Goal: Complete application form

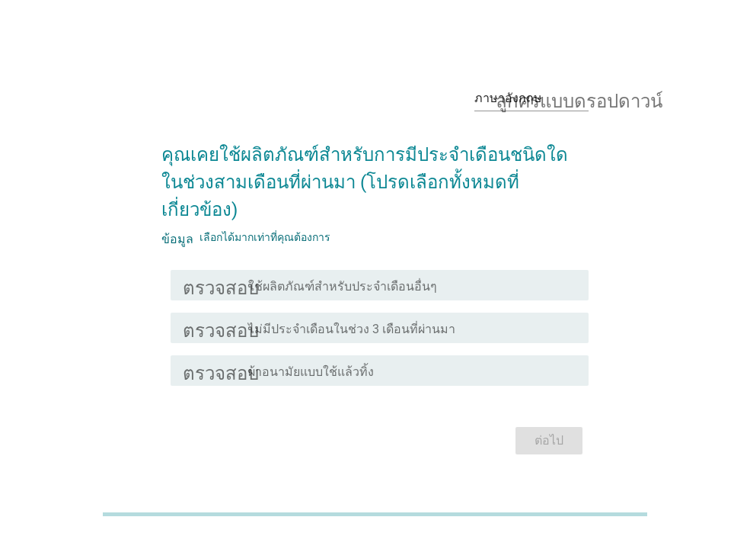
click at [344, 364] on font "ผ้าอนามัยแบบใช้แล้วทิ้ง" at bounding box center [311, 371] width 126 height 14
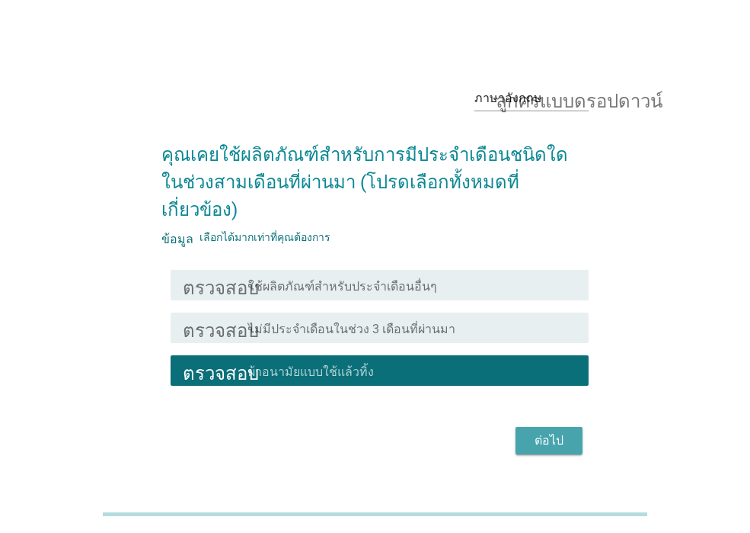
click at [565, 431] on div "ต่อไป" at bounding box center [549, 440] width 43 height 18
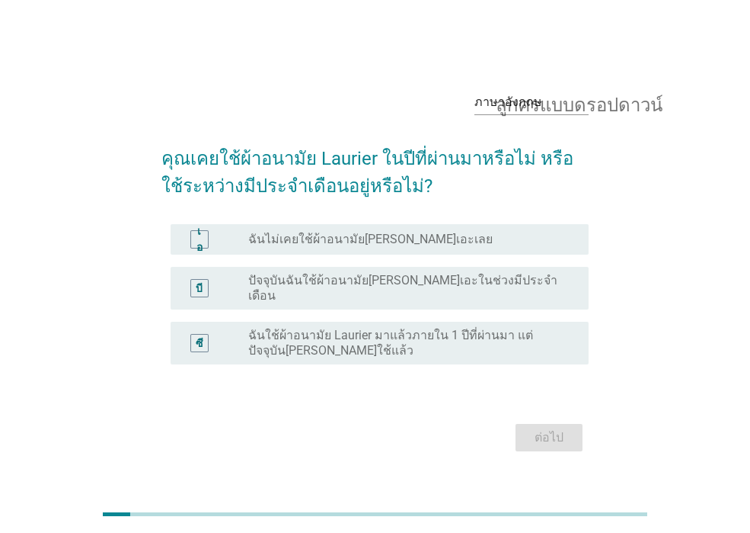
click at [430, 294] on font "ปัจจุบันฉันใช้ผ้าอนามัย[PERSON_NAME]เอะในช่วงมีประจำเดือน" at bounding box center [402, 288] width 309 height 30
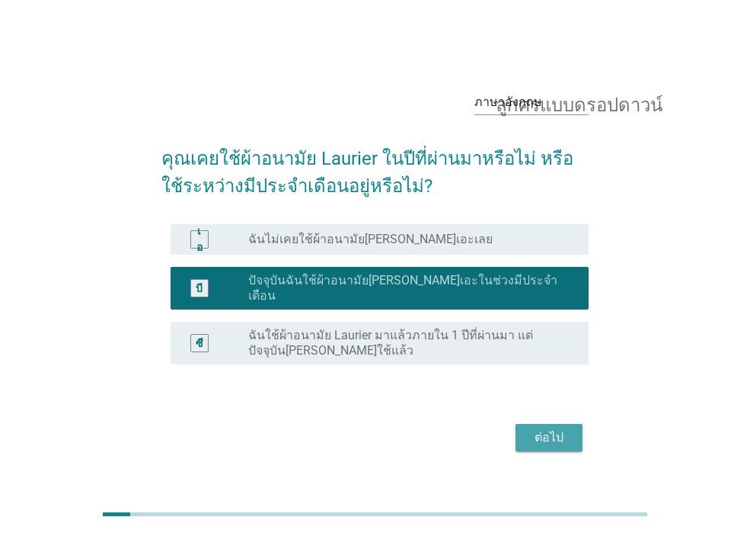
click at [555, 430] on font "ต่อไป" at bounding box center [549, 437] width 29 height 14
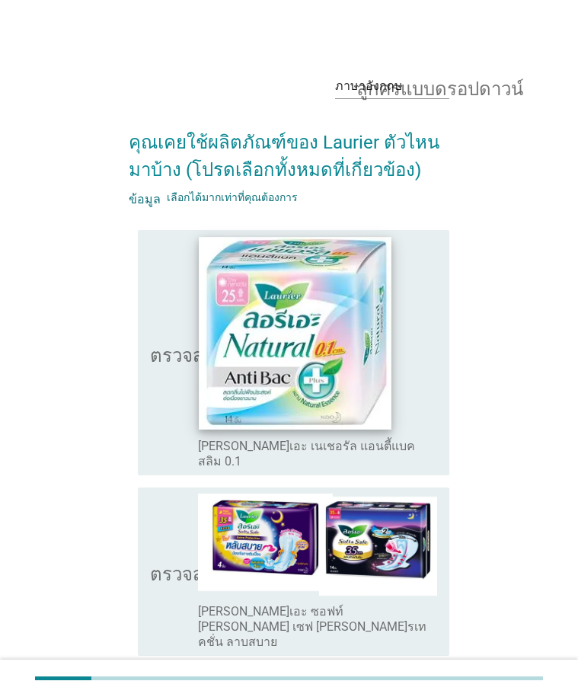
click at [264, 395] on img at bounding box center [295, 333] width 192 height 192
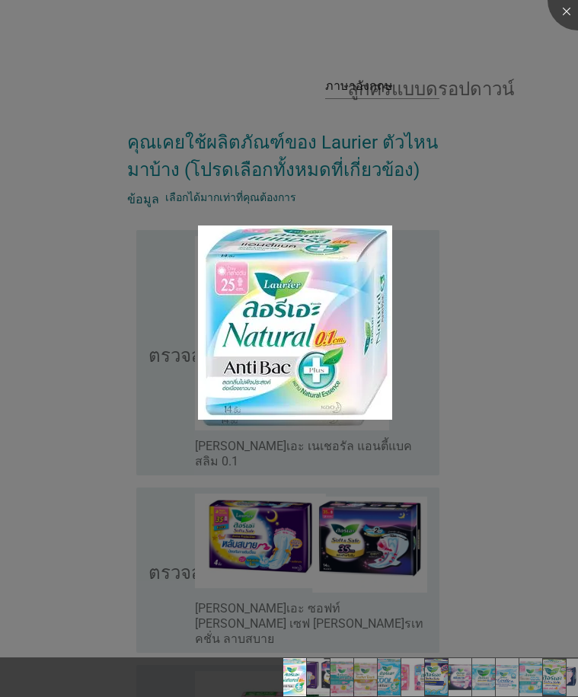
click at [141, 370] on div at bounding box center [289, 348] width 578 height 697
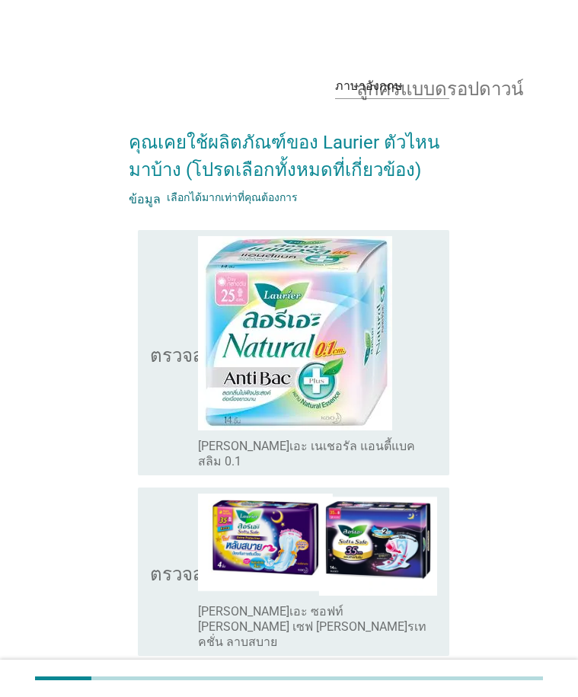
click at [156, 357] on icon "ตรวจสอบ" at bounding box center [188, 352] width 76 height 233
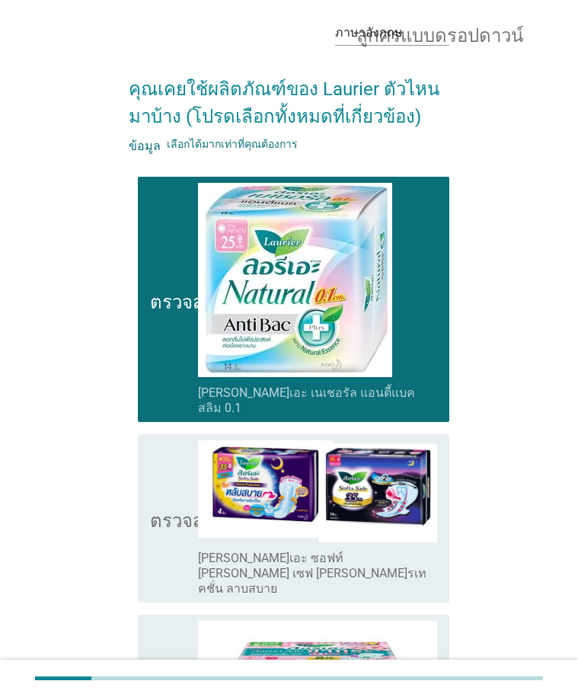
scroll to position [152, 0]
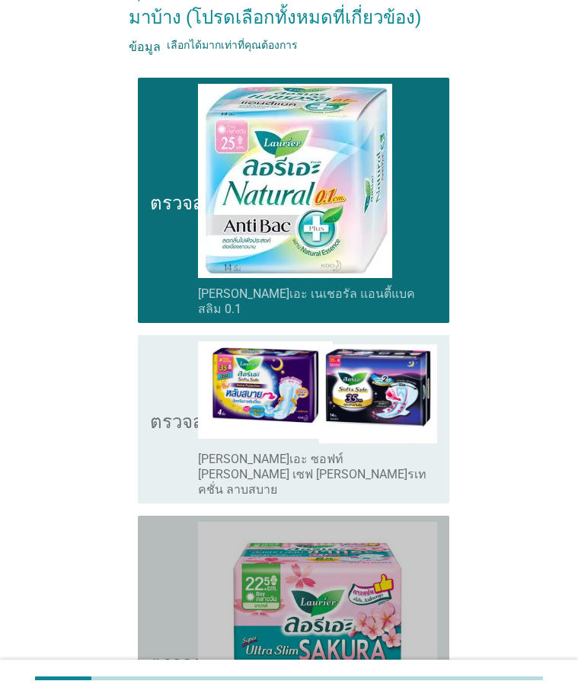
click at [151, 532] on icon "ตรวจสอบ" at bounding box center [188, 661] width 76 height 278
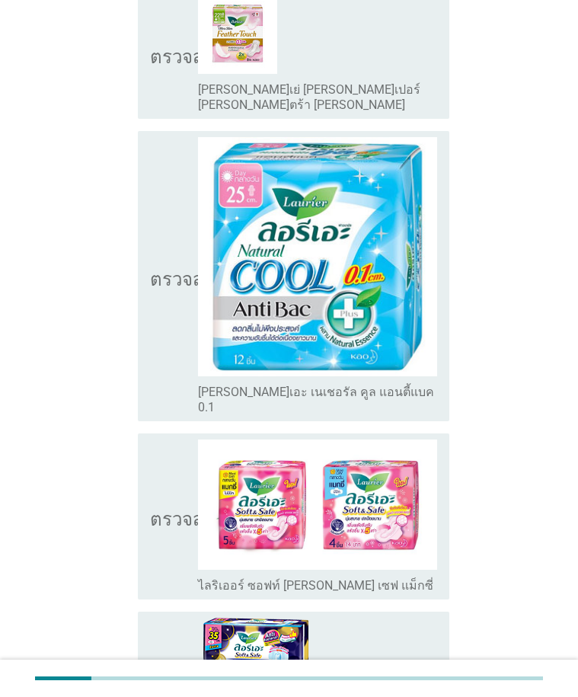
scroll to position [990, 0]
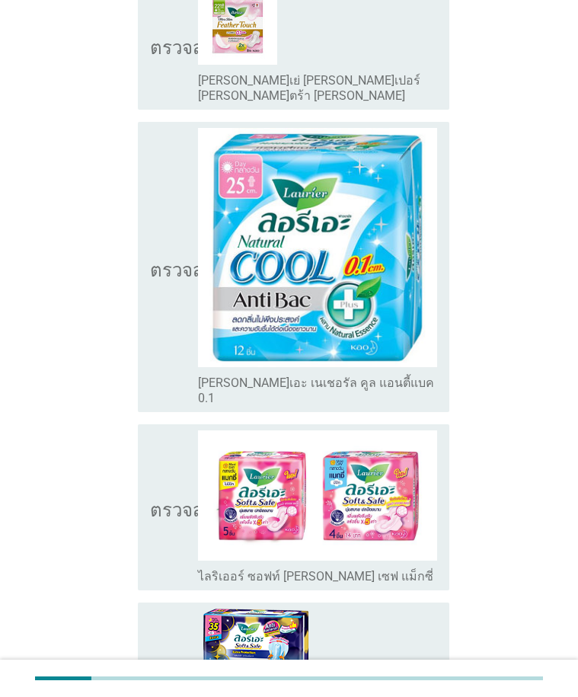
click at [151, 498] on font "ตรวจสอบ" at bounding box center [188, 507] width 76 height 18
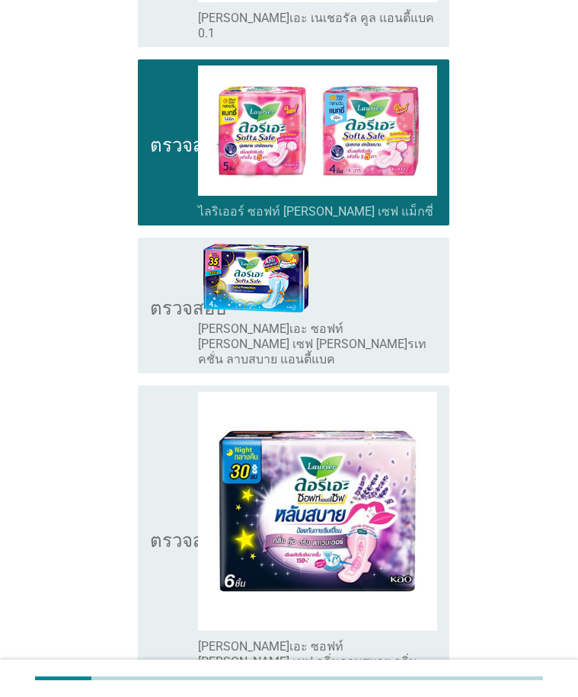
scroll to position [1448, 0]
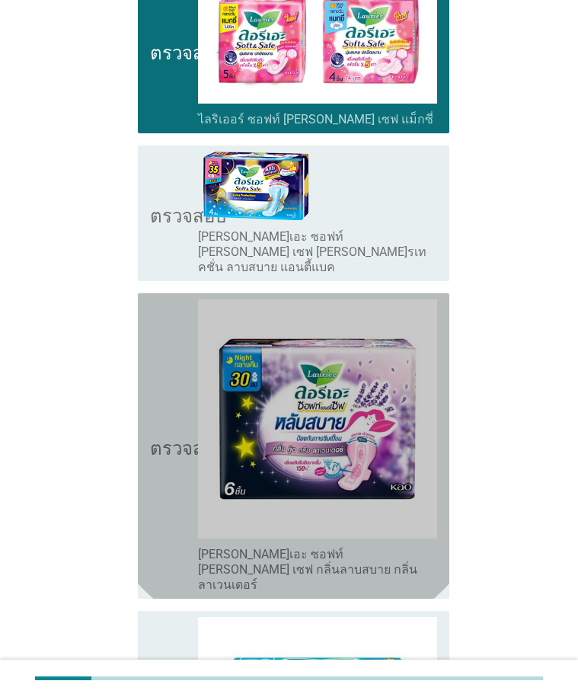
click at [165, 402] on icon "ตรวจสอบ" at bounding box center [188, 445] width 76 height 293
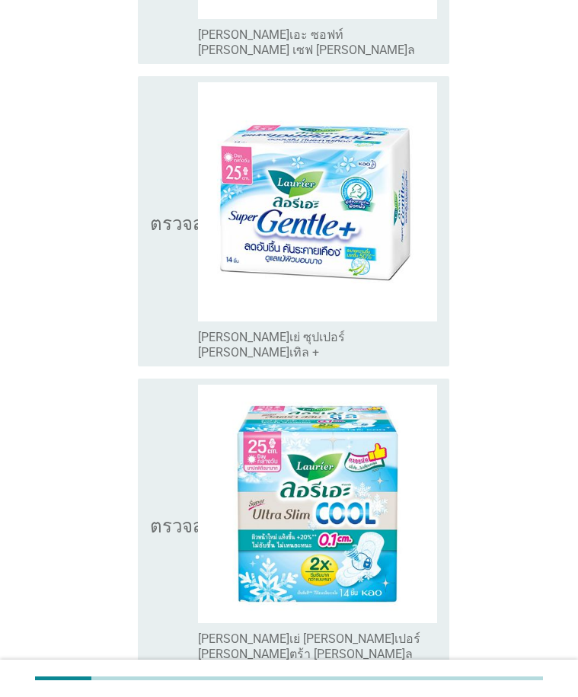
scroll to position [2286, 0]
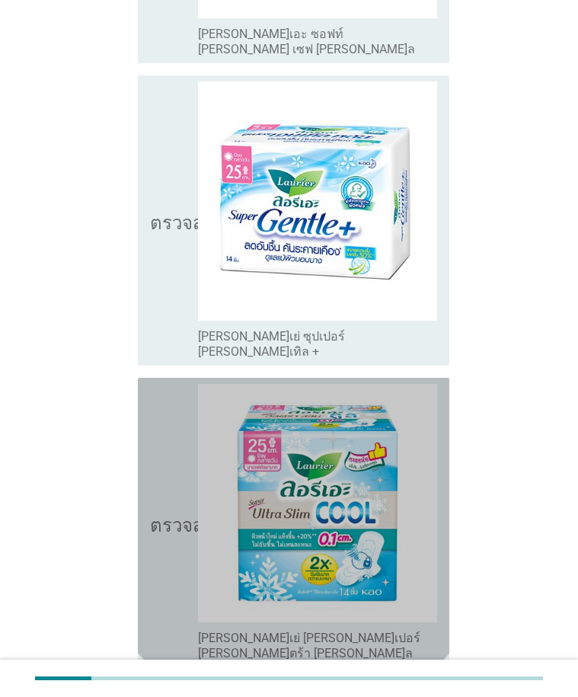
click at [167, 403] on icon "ตรวจสอบ" at bounding box center [188, 523] width 76 height 278
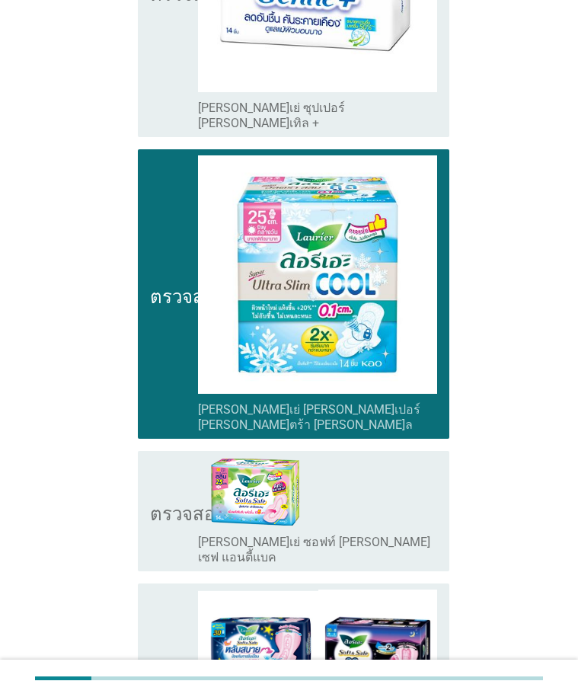
scroll to position [2590, 0]
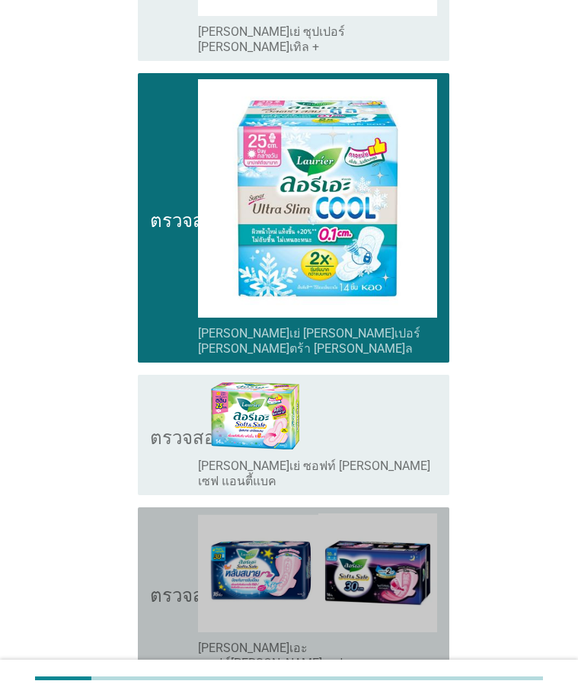
click at [156, 532] on font "ตรวจสอบ" at bounding box center [188, 593] width 76 height 18
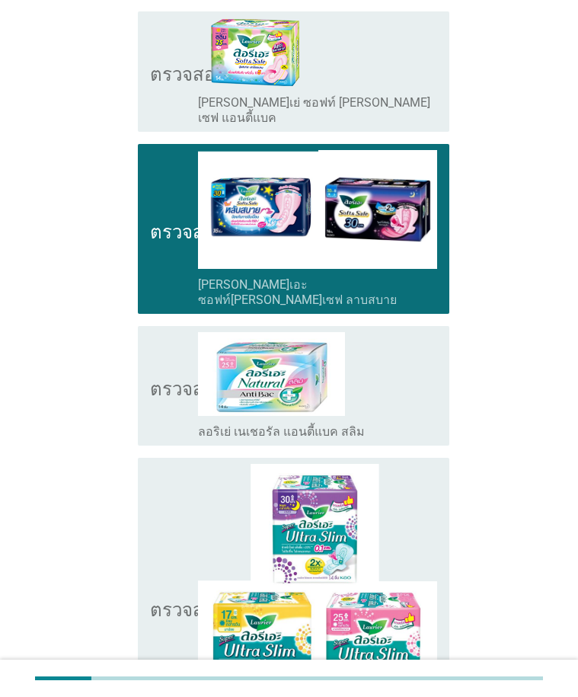
scroll to position [2971, 0]
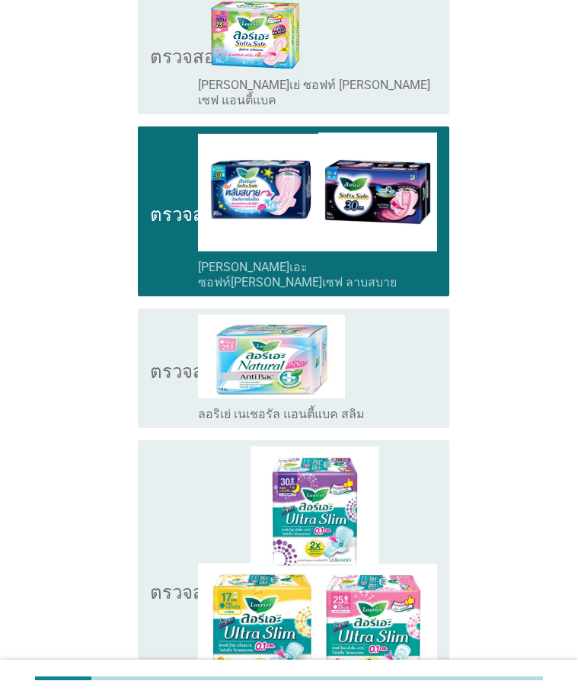
click at [158, 446] on icon "ตรวจสอบ" at bounding box center [188, 589] width 76 height 286
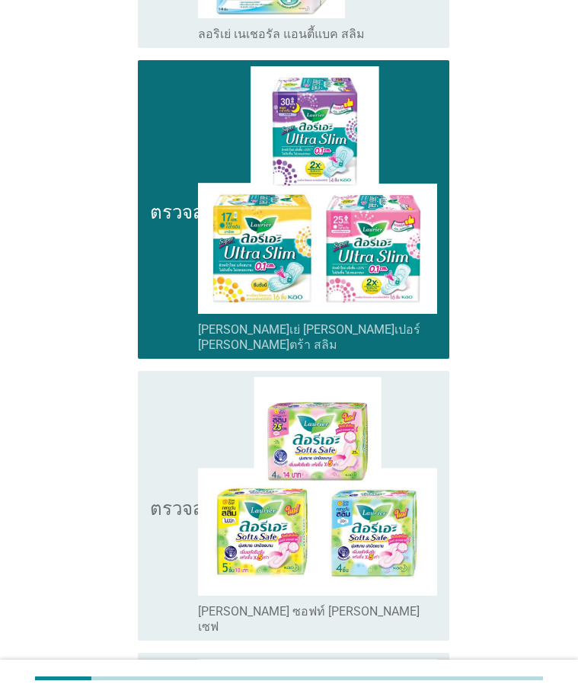
scroll to position [3352, 0]
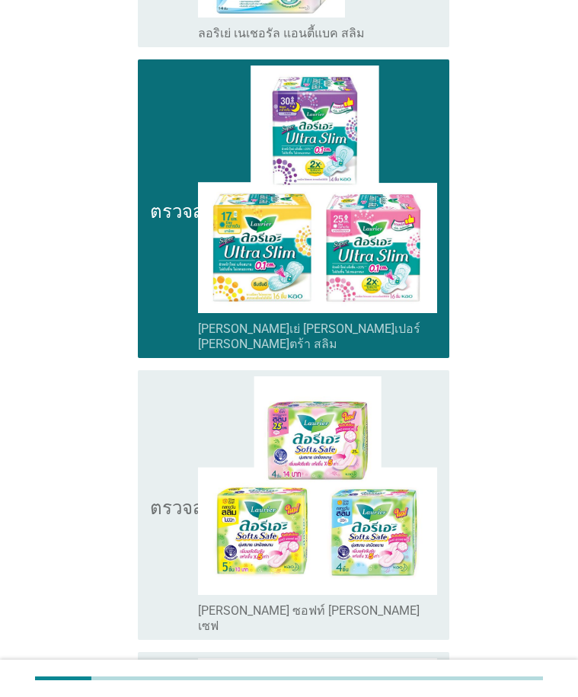
click at [158, 379] on icon "ตรวจสอบ" at bounding box center [188, 505] width 76 height 258
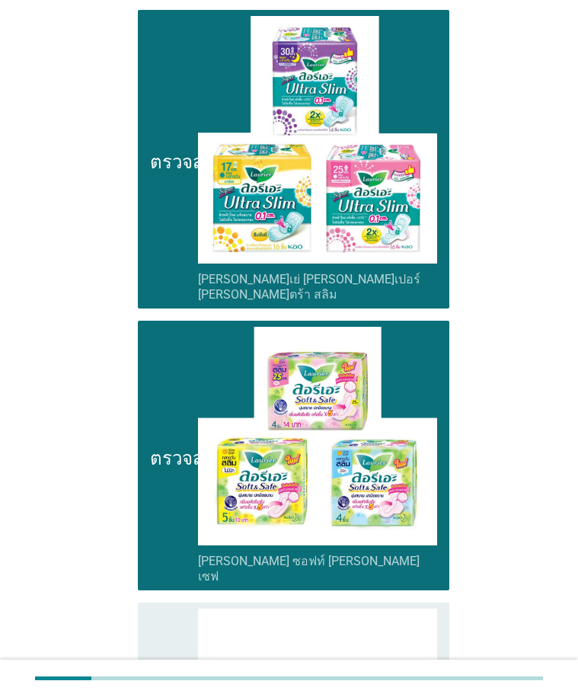
scroll to position [3428, 0]
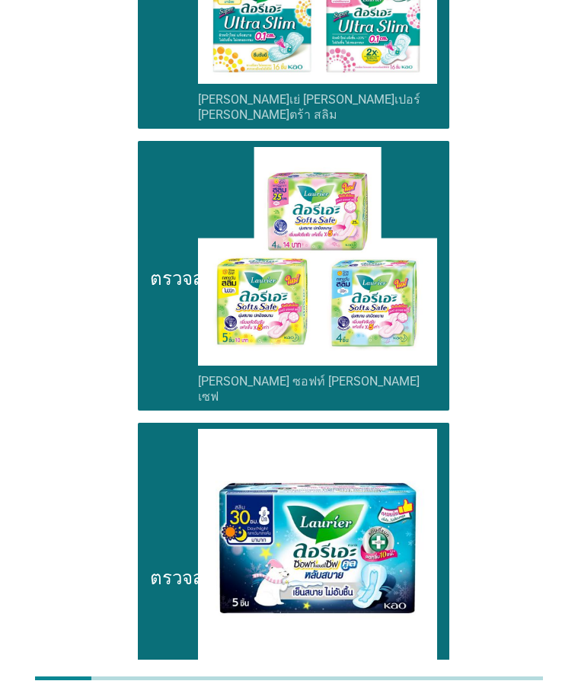
scroll to position [3583, 0]
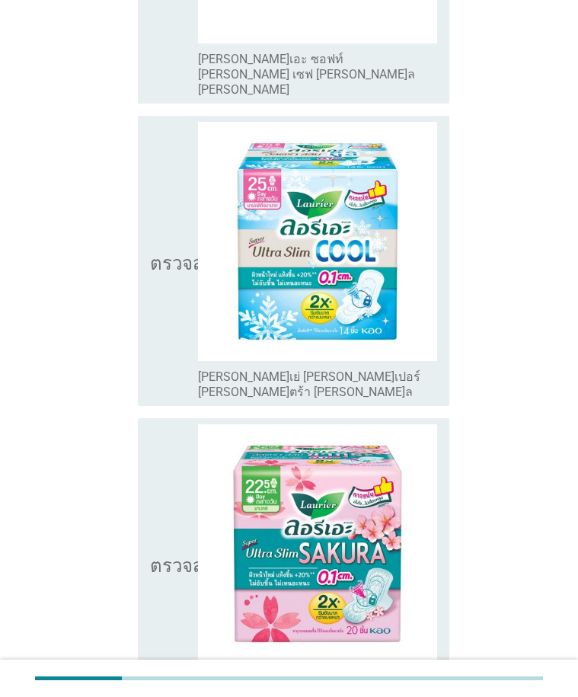
scroll to position [838, 0]
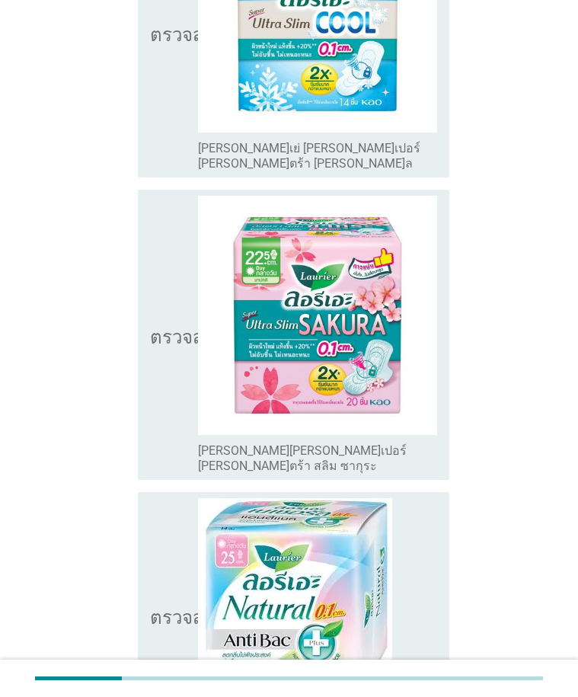
click at [157, 331] on icon "ตรวจสอบ" at bounding box center [188, 335] width 76 height 278
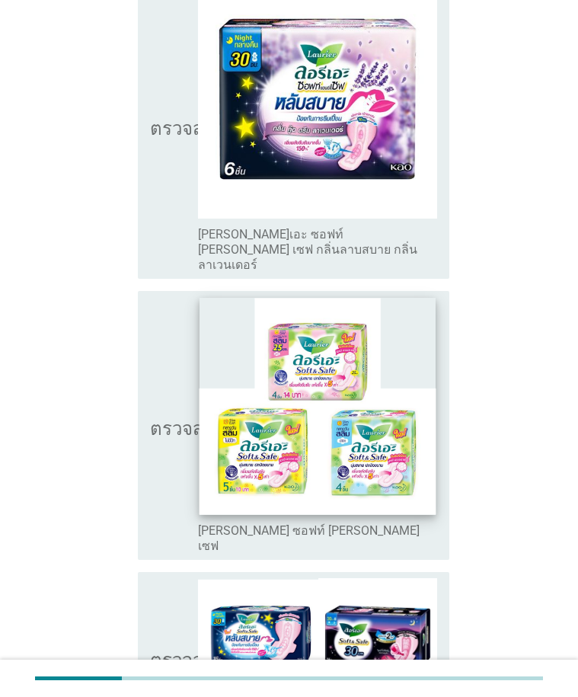
scroll to position [1676, 0]
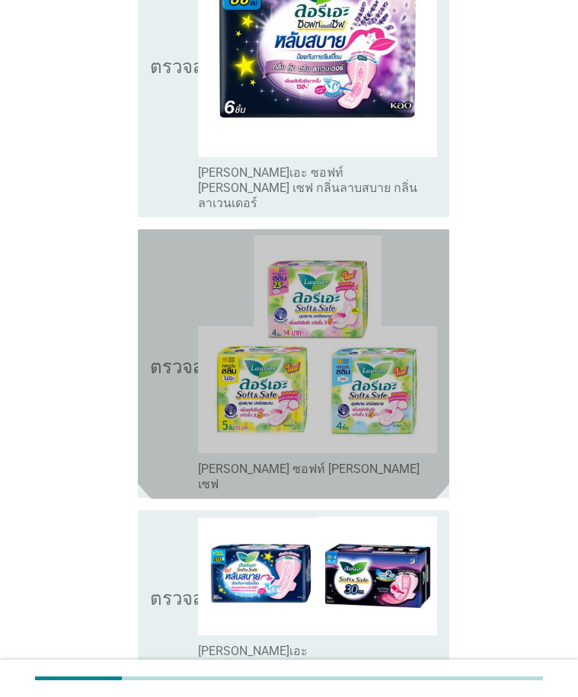
click at [183, 330] on icon "ตรวจสอบ" at bounding box center [188, 364] width 76 height 258
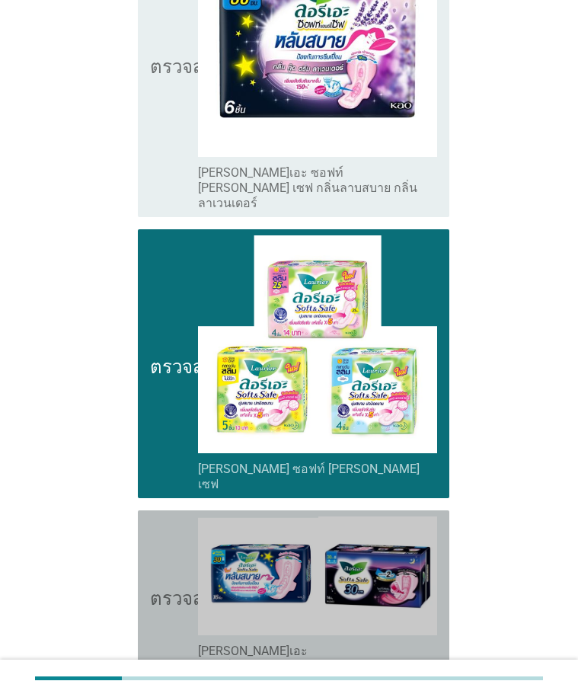
click at [174, 517] on icon "ตรวจสอบ" at bounding box center [188, 596] width 76 height 158
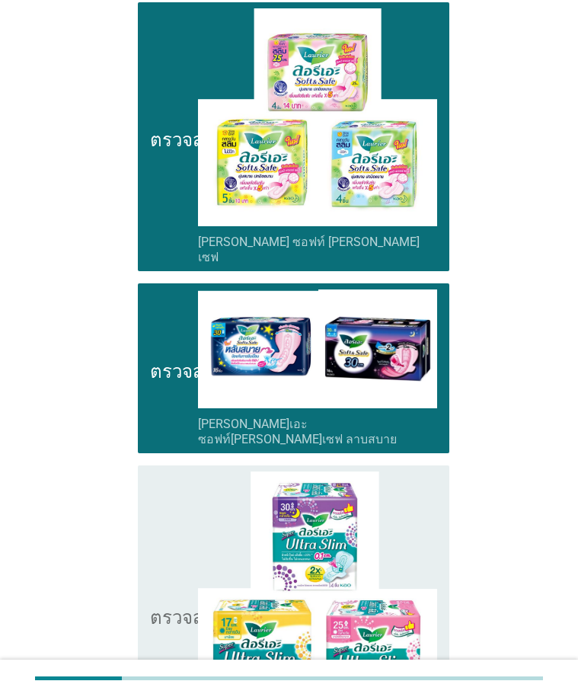
scroll to position [2027, 0]
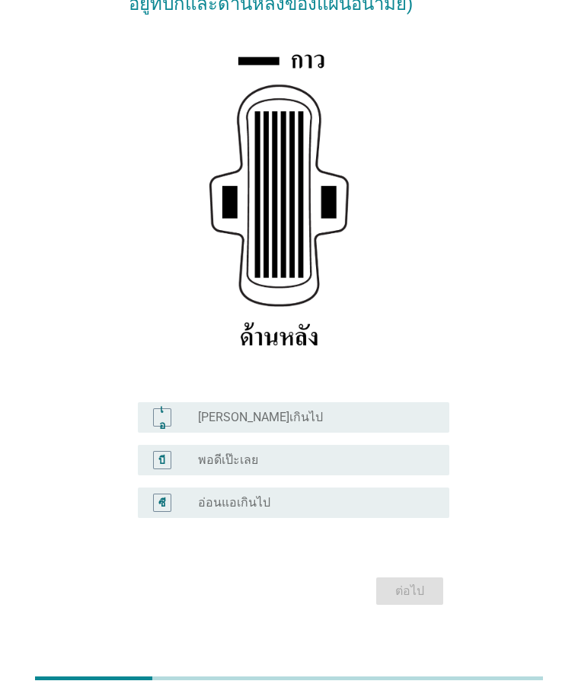
scroll to position [204, 0]
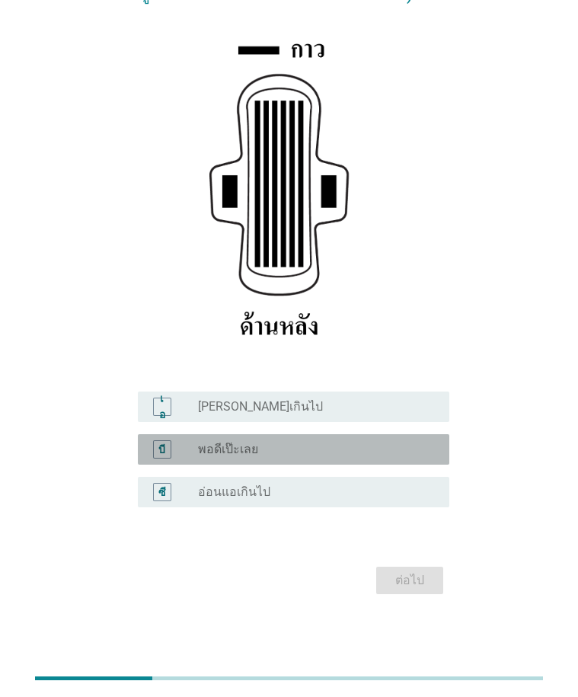
click at [163, 449] on font "บี" at bounding box center [161, 449] width 7 height 12
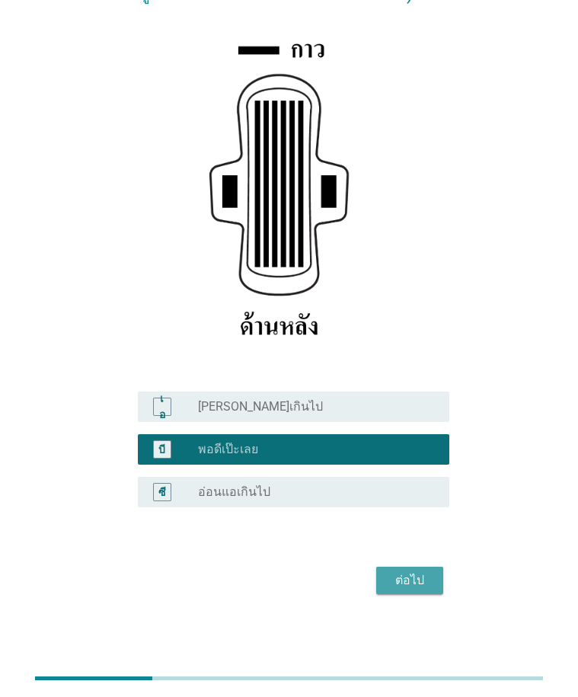
click at [434, 532] on button "ต่อไป" at bounding box center [409, 580] width 67 height 27
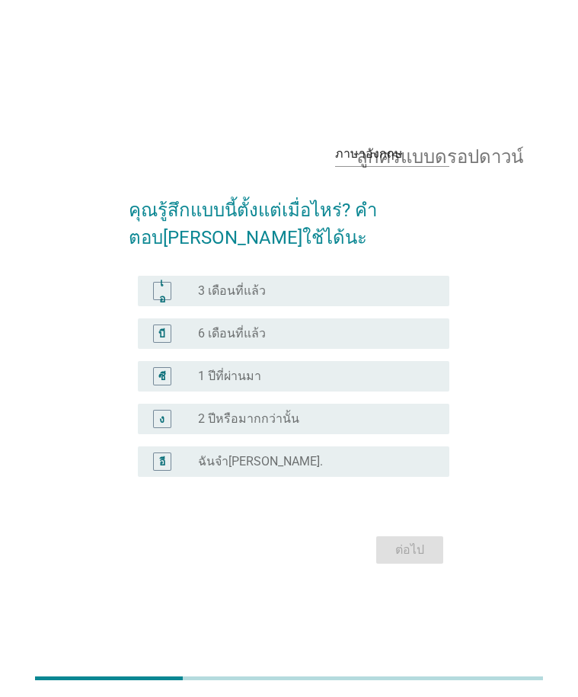
click at [164, 292] on font "เอ" at bounding box center [162, 291] width 6 height 28
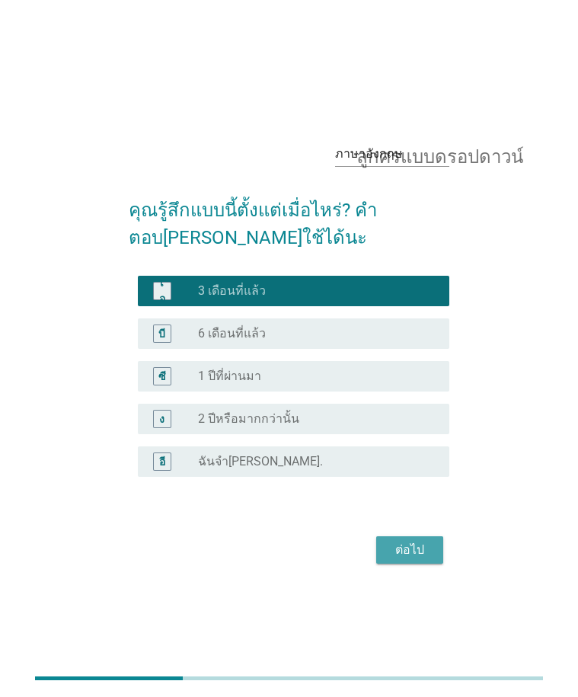
click at [402, 532] on font "ต่อไป" at bounding box center [409, 549] width 29 height 14
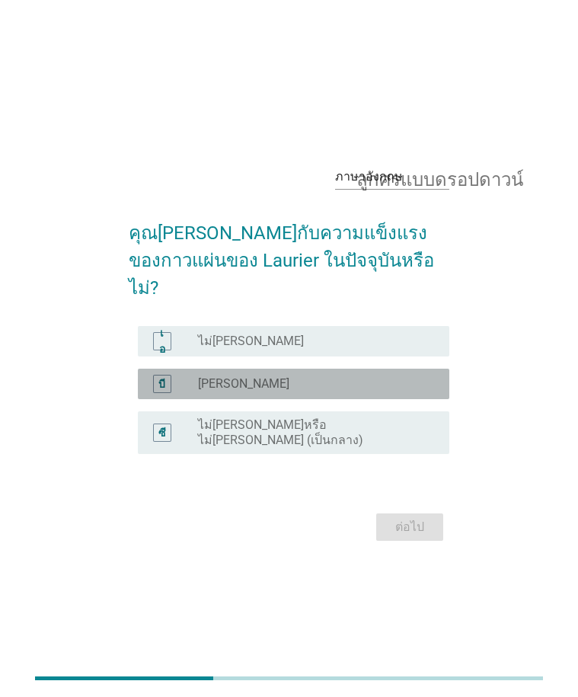
click at [161, 377] on font "บี" at bounding box center [161, 383] width 7 height 12
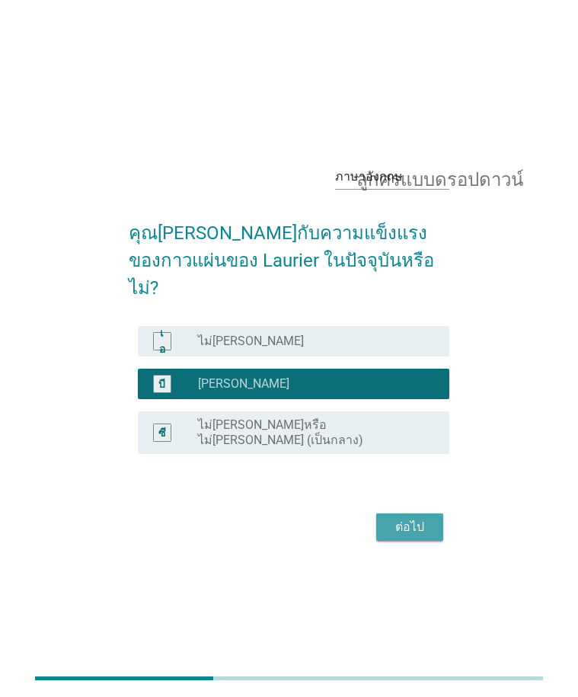
click at [401, 520] on font "ต่อไป" at bounding box center [409, 527] width 29 height 14
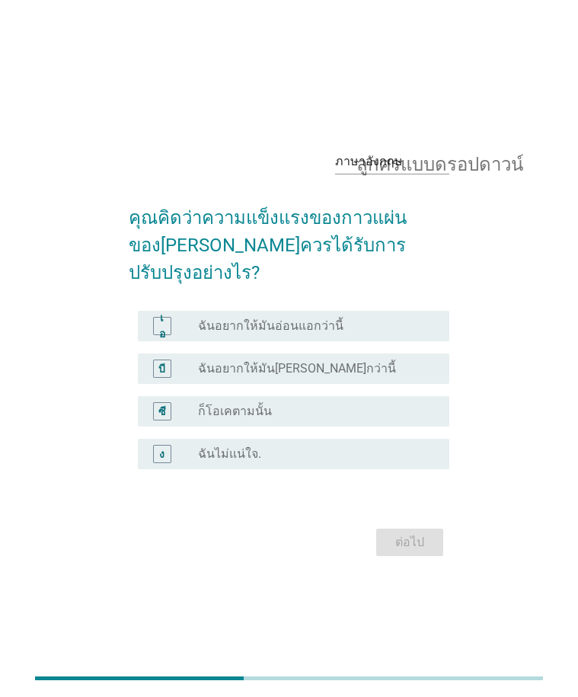
click at [162, 405] on font "ซี" at bounding box center [162, 411] width 8 height 12
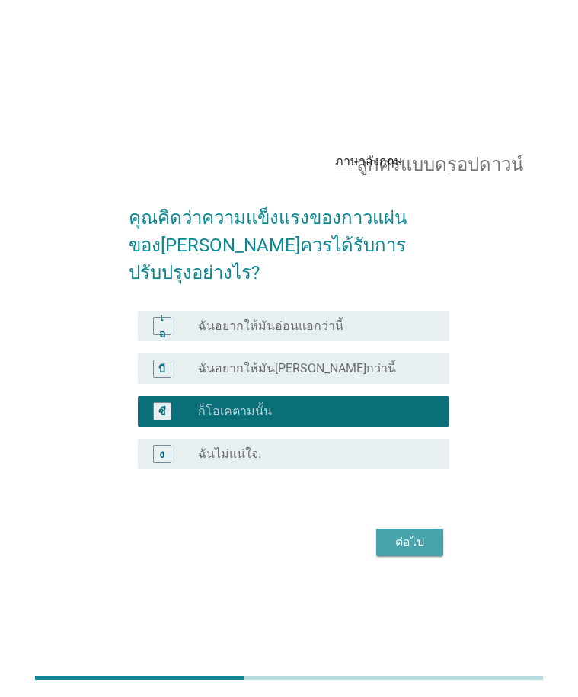
click at [408, 532] on font "ต่อไป" at bounding box center [409, 542] width 29 height 14
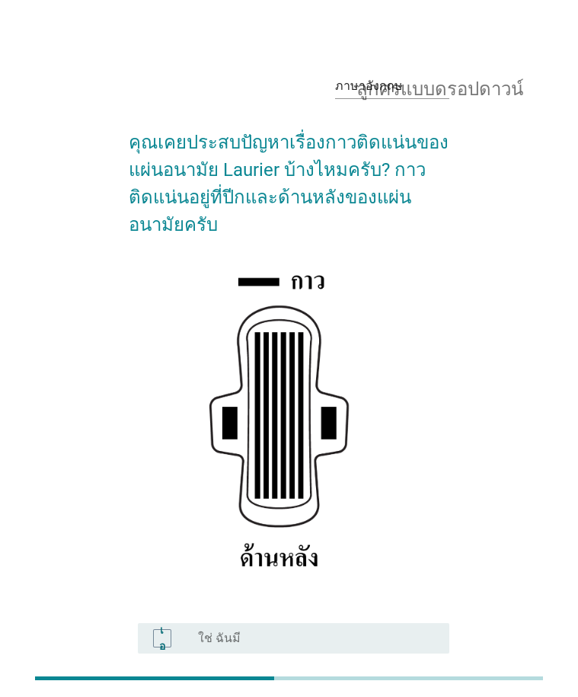
scroll to position [152, 0]
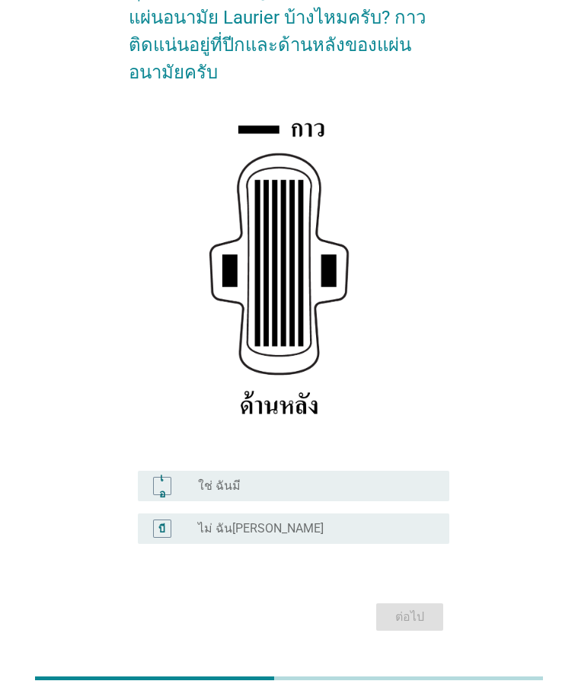
drag, startPoint x: 160, startPoint y: 485, endPoint x: 179, endPoint y: 497, distance: 22.6
click at [160, 485] on div "เอ" at bounding box center [162, 486] width 8 height 32
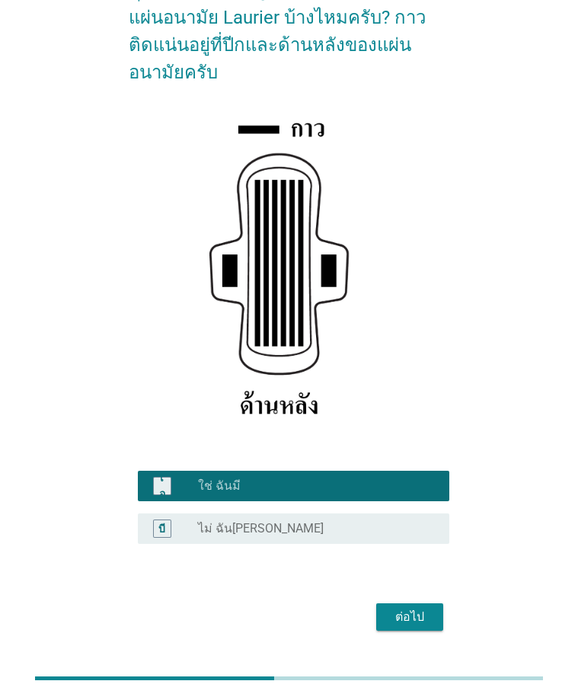
click at [423, 532] on font "ต่อไป" at bounding box center [409, 617] width 29 height 14
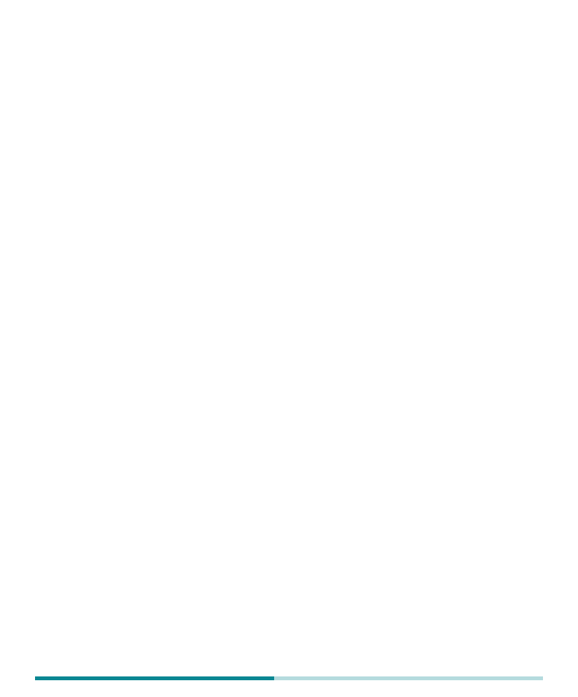
scroll to position [0, 0]
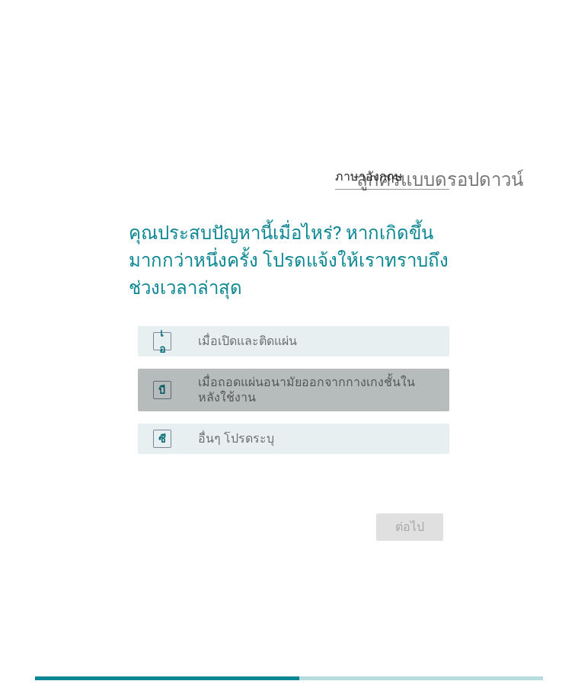
click at [161, 391] on font "บี" at bounding box center [161, 389] width 7 height 12
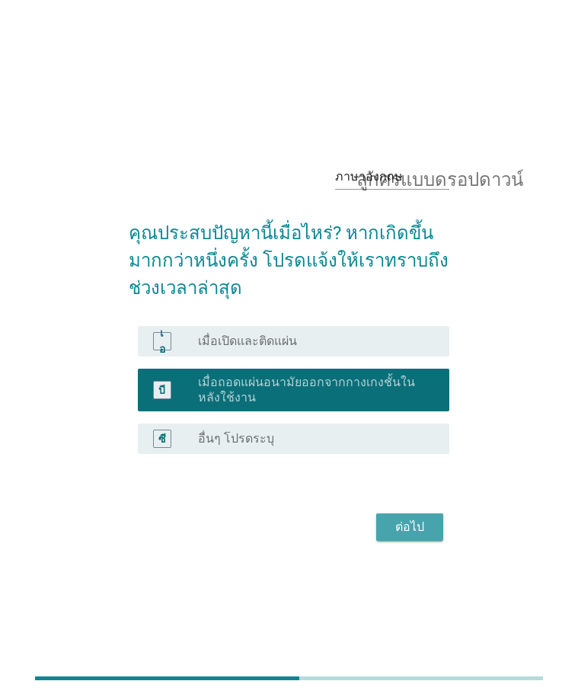
click at [411, 522] on font "ต่อไป" at bounding box center [409, 527] width 29 height 14
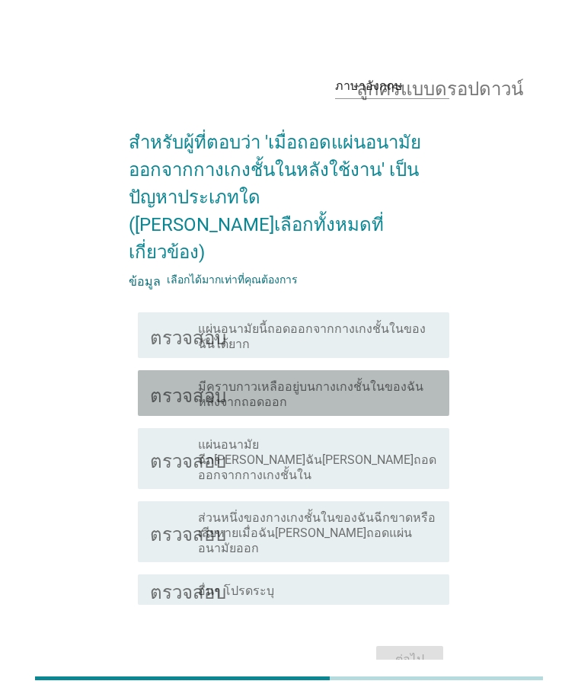
click at [160, 376] on icon "ตรวจสอบ" at bounding box center [188, 393] width 76 height 34
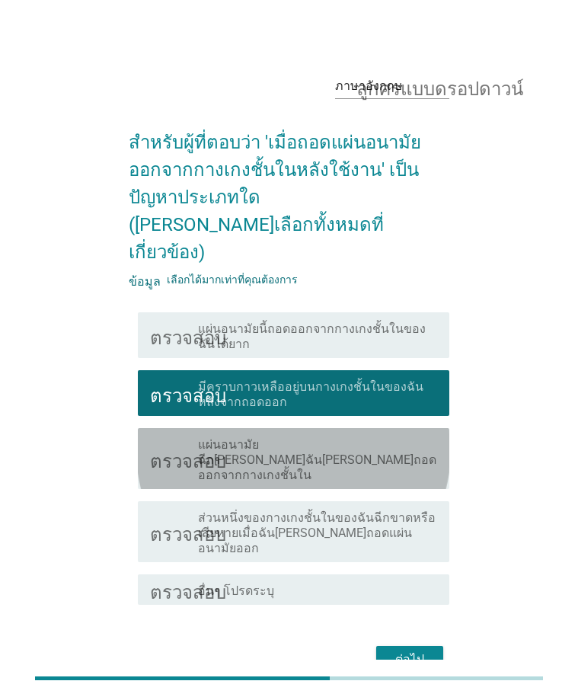
click at [159, 450] on font "ตรวจสอบ" at bounding box center [188, 459] width 76 height 18
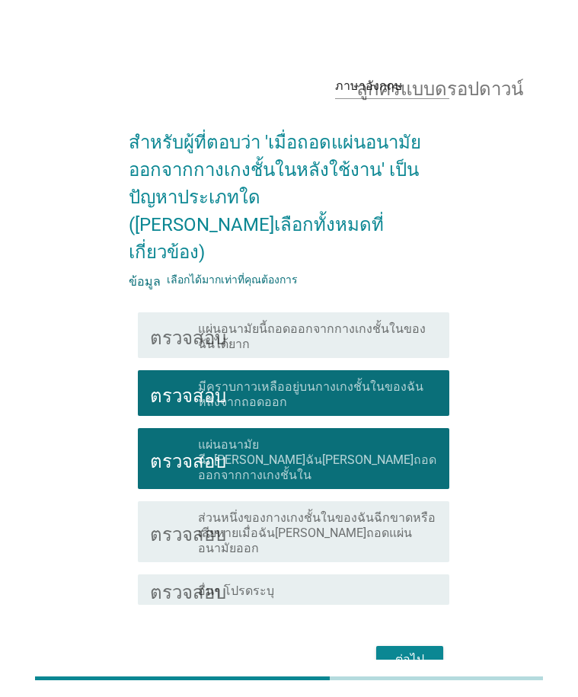
click at [416, 532] on font "ต่อไป" at bounding box center [409, 659] width 29 height 14
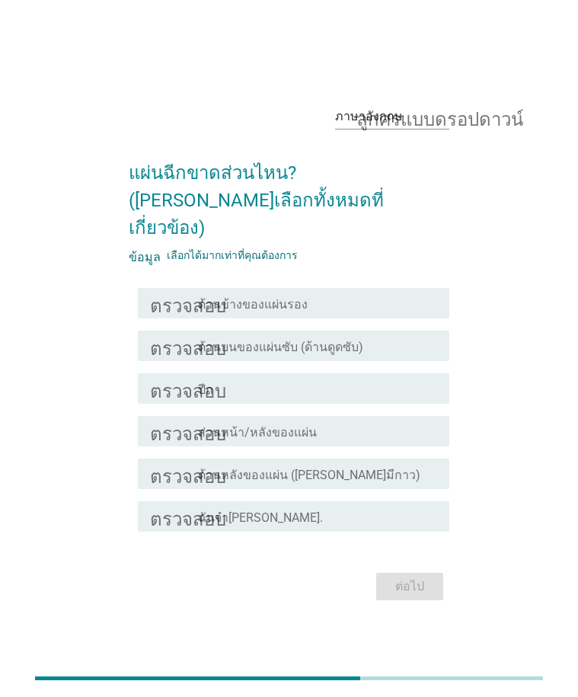
click at [155, 422] on font "ตรวจสอบ" at bounding box center [188, 431] width 76 height 18
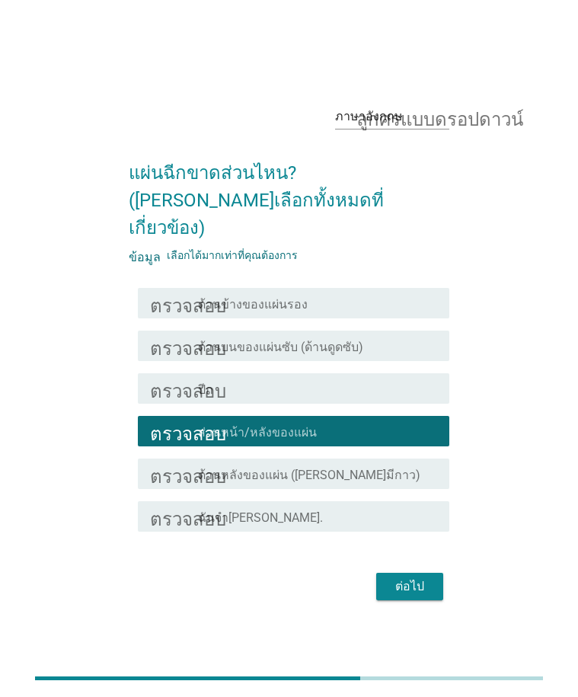
click at [154, 465] on font "ตรวจสอบ" at bounding box center [188, 474] width 76 height 18
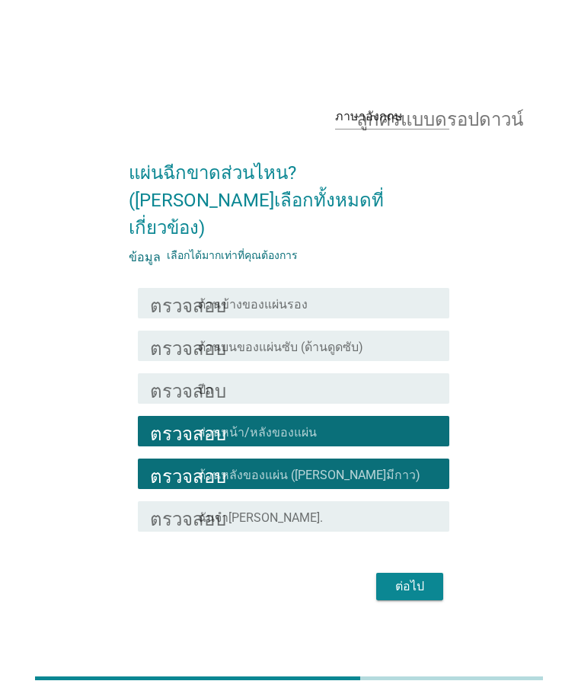
click at [408, 532] on font "ต่อไป" at bounding box center [409, 586] width 29 height 14
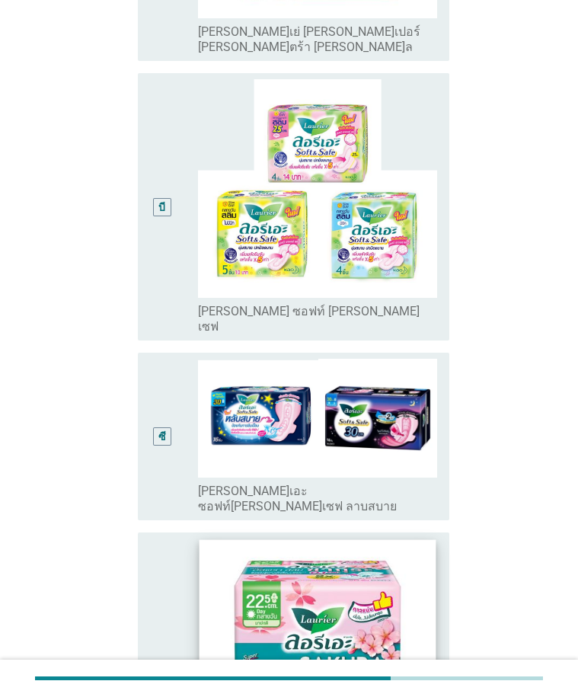
scroll to position [457, 0]
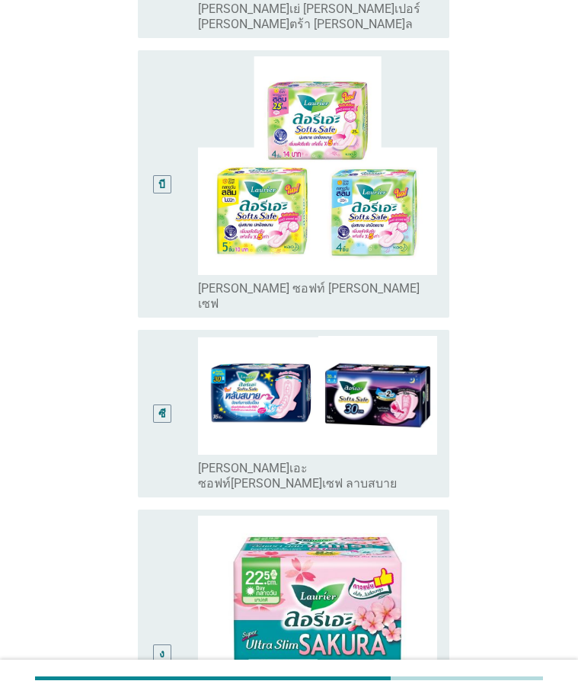
click at [167, 387] on div "ซี" at bounding box center [162, 413] width 24 height 155
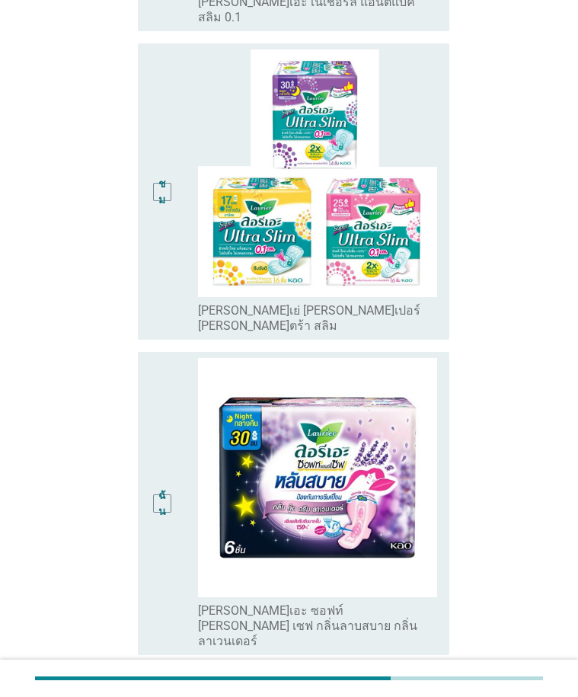
scroll to position [2068, 0]
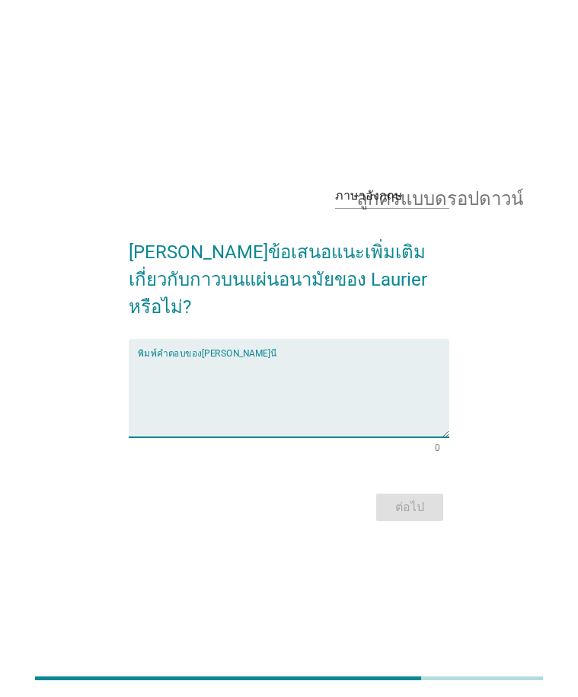
click at [175, 398] on textarea "พิมพ์คำตอบของคุณที่นี่" at bounding box center [294, 397] width 312 height 80
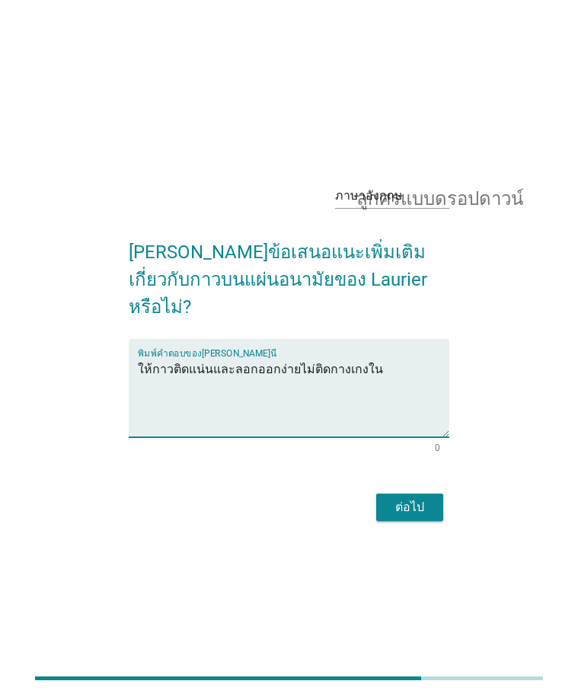
type textarea "ให้กาวติดแน่นและลอกออกง่ายไม่ติดกางเกงใน"
click at [418, 500] on font "ต่อไป" at bounding box center [409, 507] width 29 height 14
